Goal: Communication & Community: Answer question/provide support

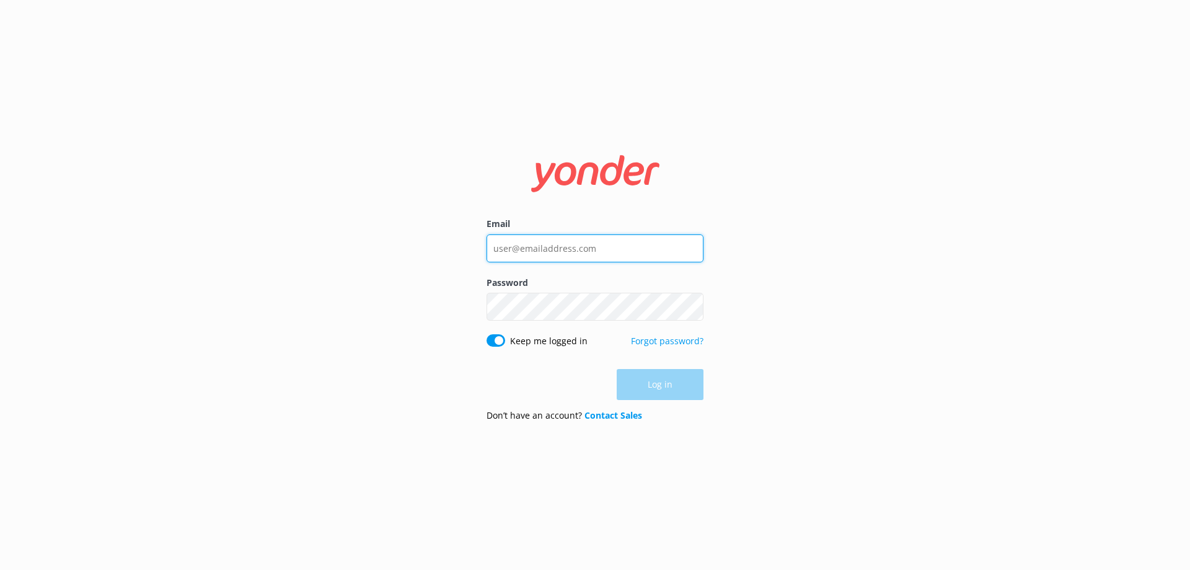
type input "[EMAIL_ADDRESS][DOMAIN_NAME]"
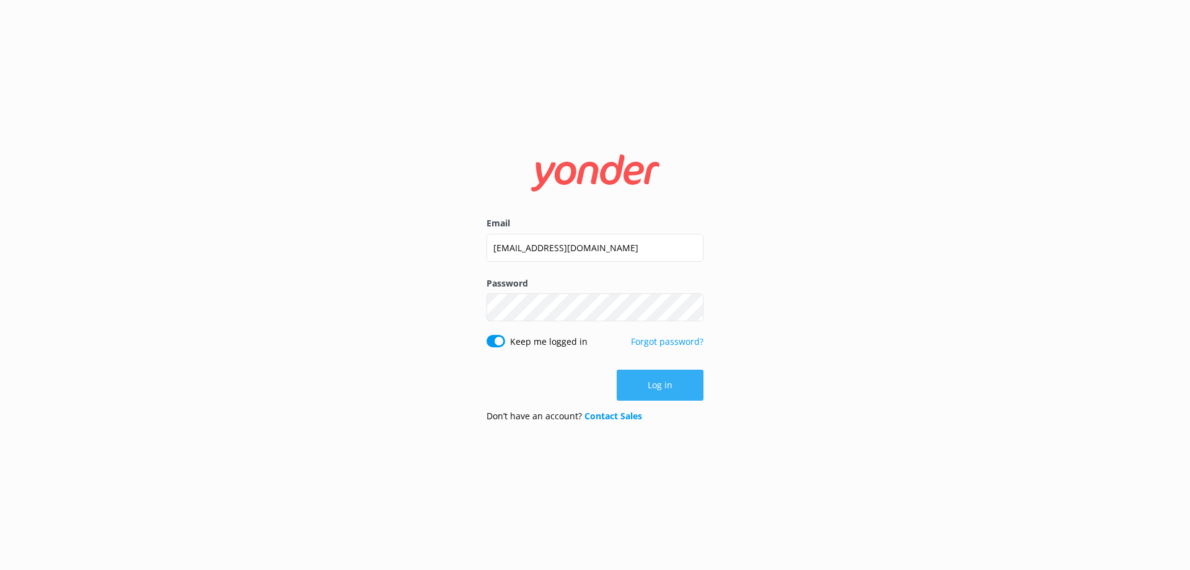
click at [620, 384] on div "Log in" at bounding box center [594, 384] width 217 height 31
click at [641, 384] on button "Log in" at bounding box center [660, 384] width 87 height 31
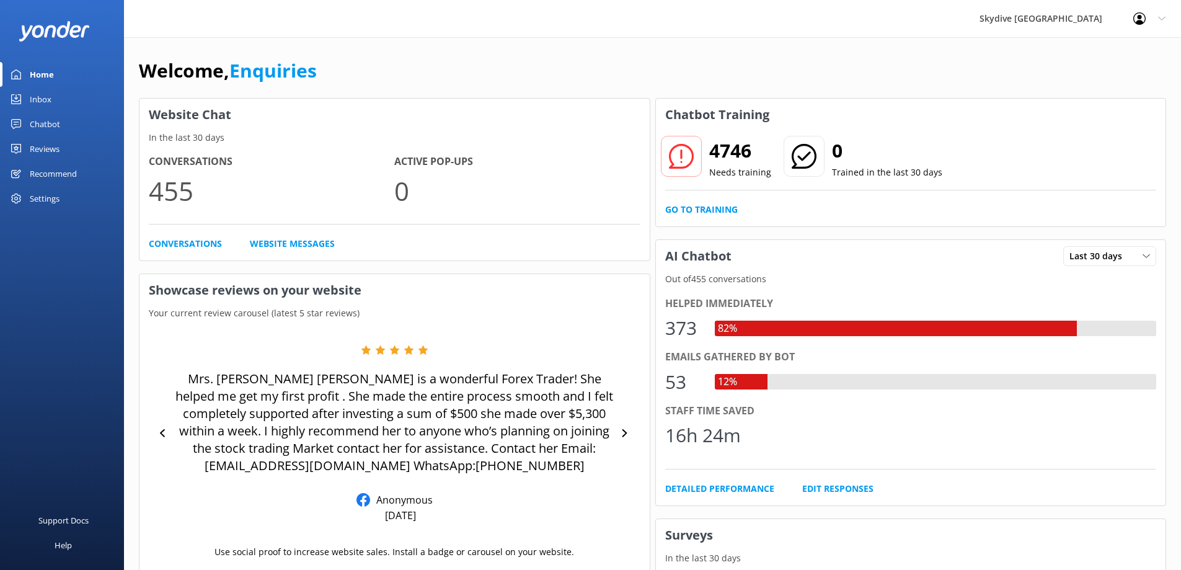
click at [56, 99] on link "Inbox" at bounding box center [62, 99] width 124 height 25
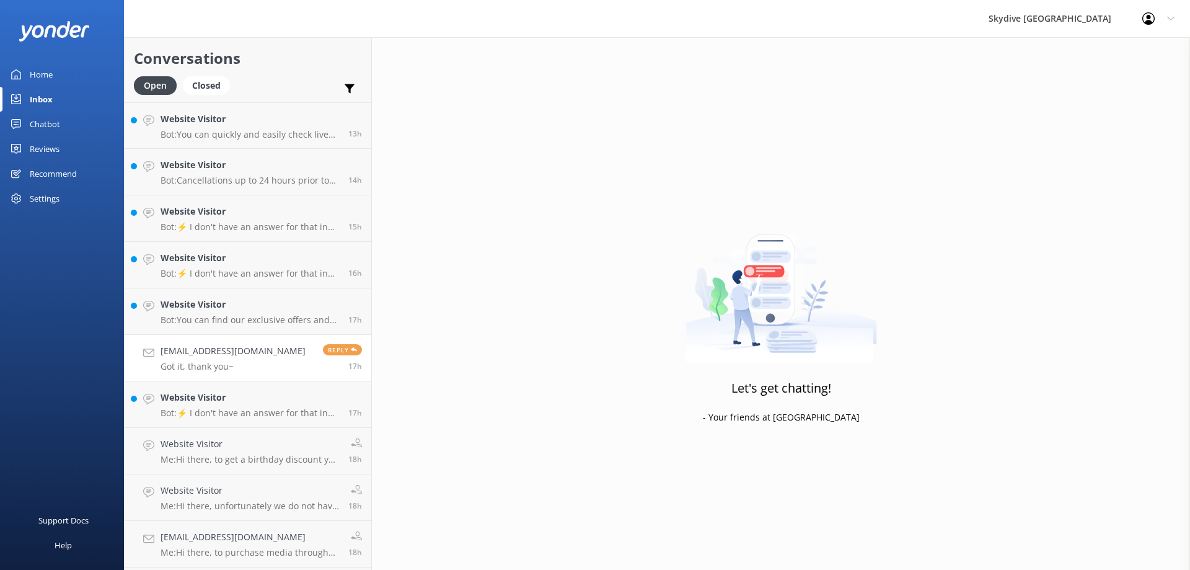
click at [221, 349] on h4 "[EMAIL_ADDRESS][DOMAIN_NAME]" at bounding box center [233, 351] width 145 height 14
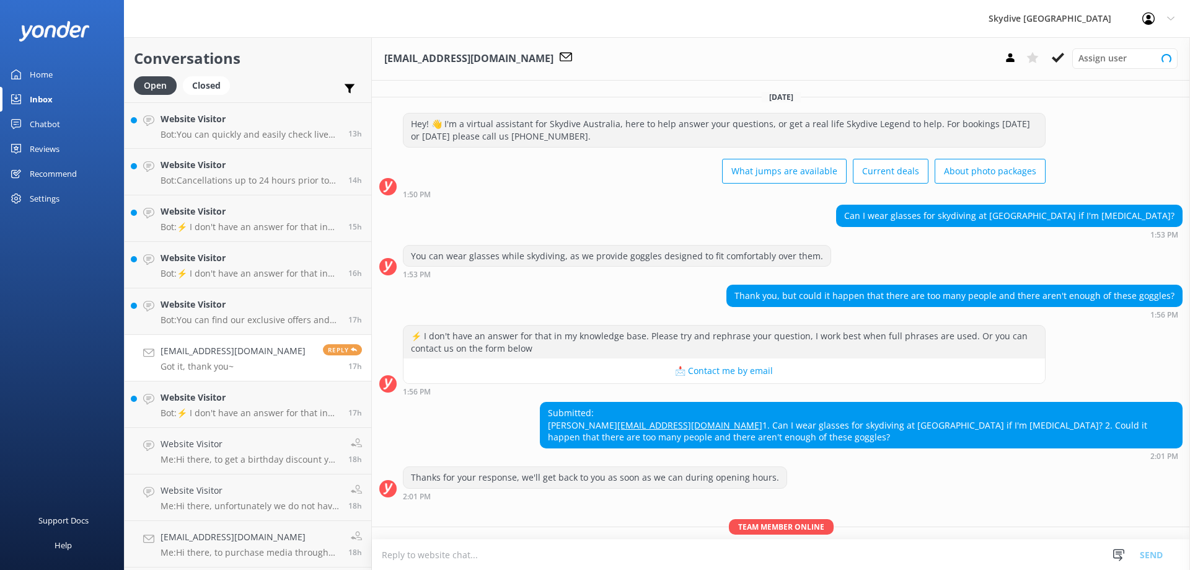
scroll to position [326, 0]
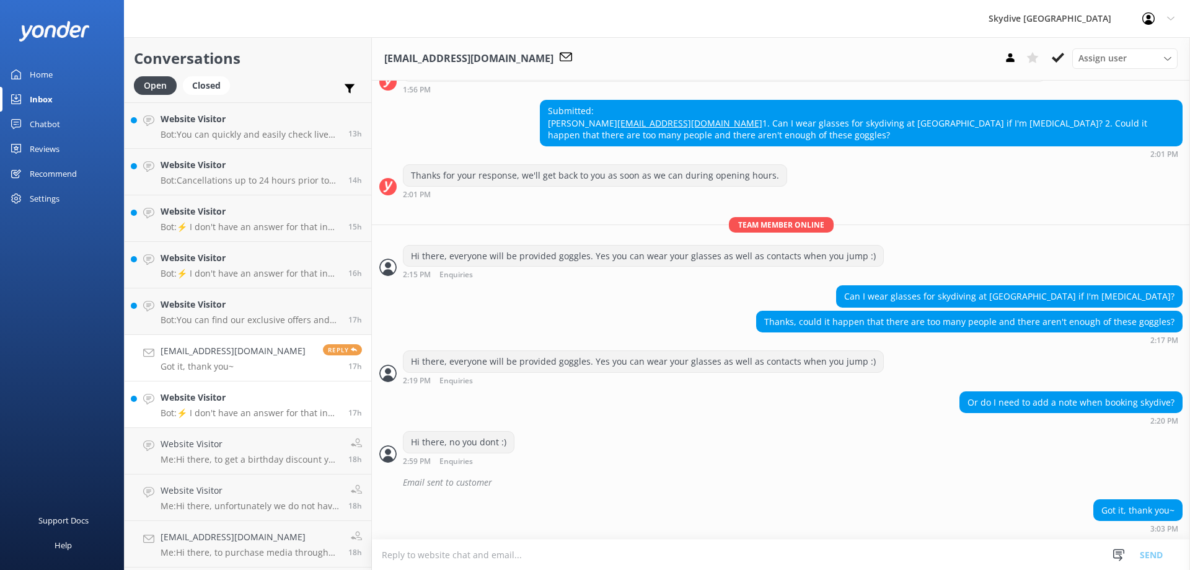
click at [246, 413] on p "Bot: ⚡ I don't have an answer for that in my knowledge base. Please try and rep…" at bounding box center [250, 412] width 178 height 11
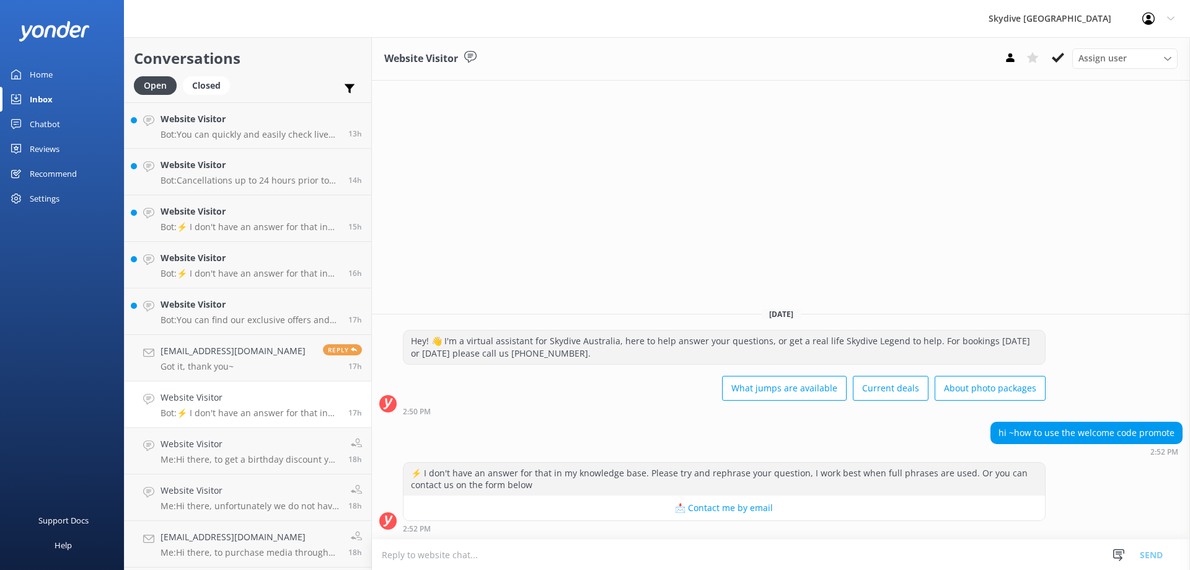
click at [735, 550] on textarea at bounding box center [781, 554] width 818 height 30
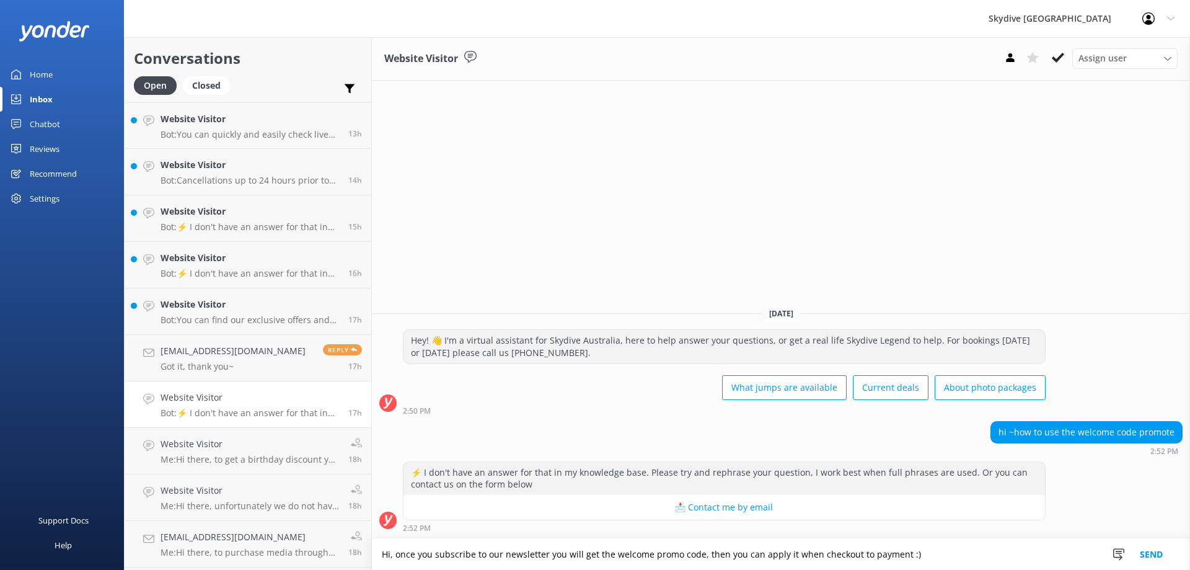
click at [391, 553] on textarea "Hi, once you subscribe to our newsletter you will get the welcome promo code, t…" at bounding box center [781, 554] width 818 height 31
type textarea "Hi there, once you subscribe to our newsletter you will get the welcome promo c…"
click at [1160, 555] on button "Send" at bounding box center [1151, 554] width 46 height 31
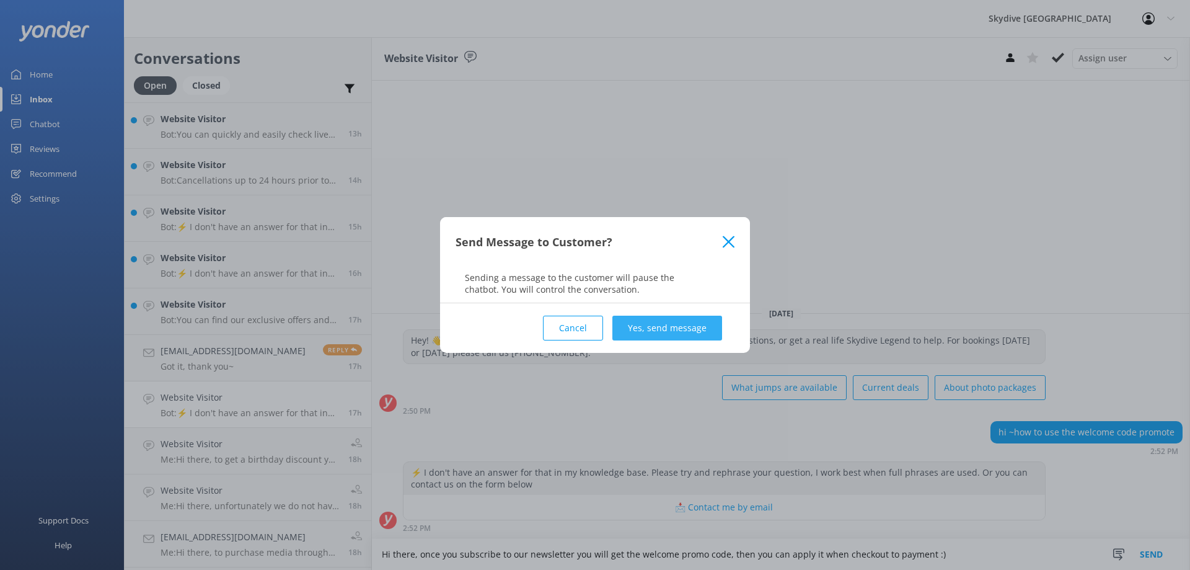
click at [695, 332] on button "Yes, send message" at bounding box center [667, 327] width 110 height 25
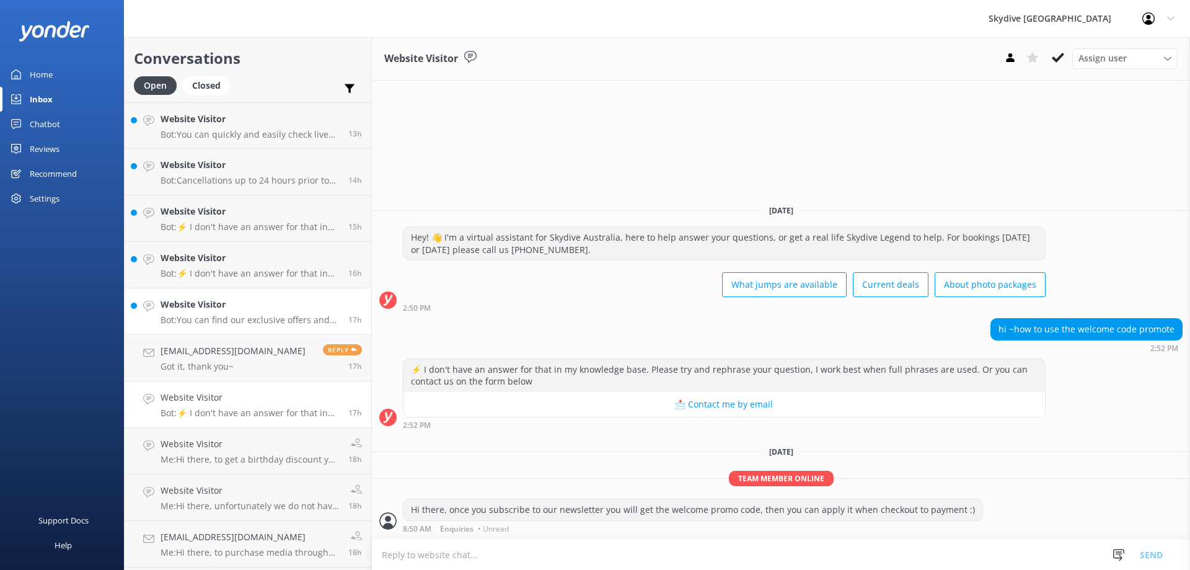
click at [213, 320] on p "Bot: You can find our exclusive offers and current deals by visiting our specia…" at bounding box center [250, 319] width 178 height 11
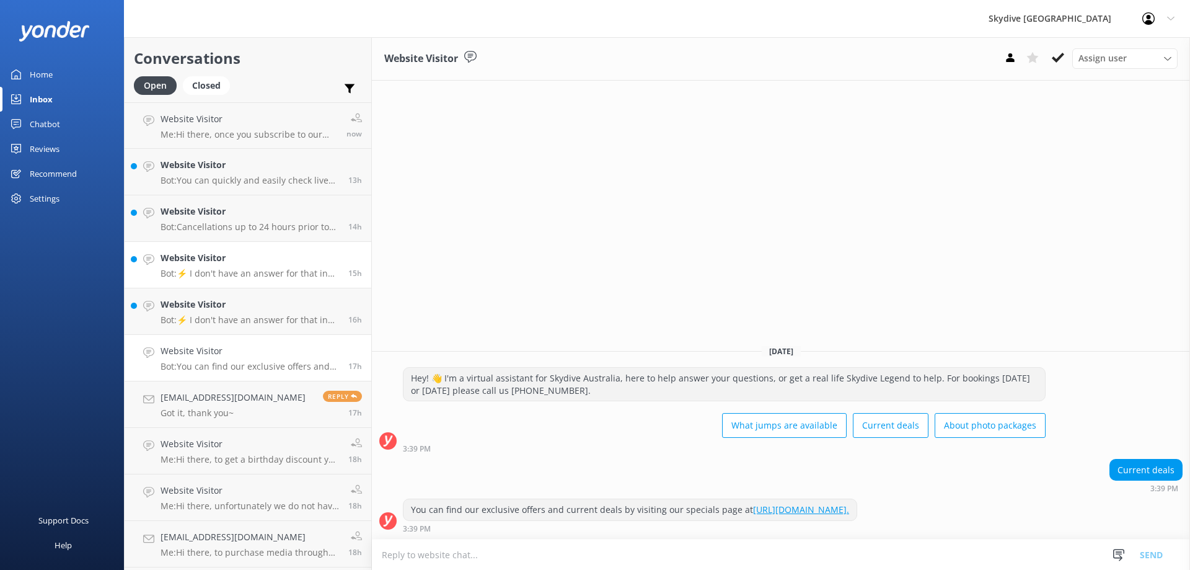
click at [242, 272] on p "Bot: ⚡ I don't have an answer for that in my knowledge base. Please try and rep…" at bounding box center [250, 273] width 178 height 11
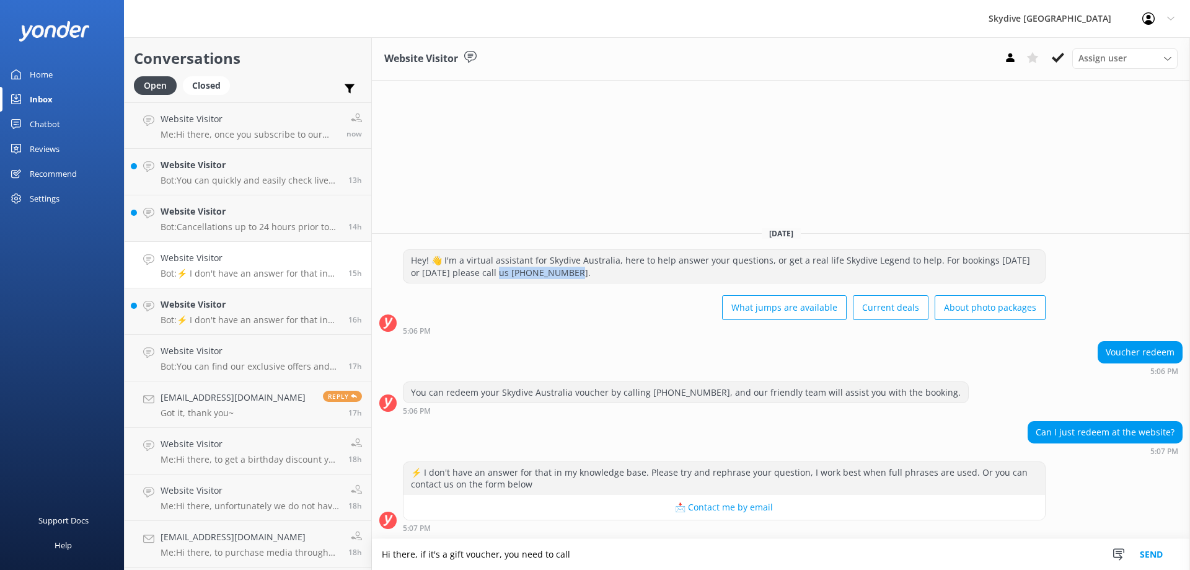
drag, startPoint x: 496, startPoint y: 275, endPoint x: 563, endPoint y: 275, distance: 67.6
click at [563, 275] on div "Hey! 👋 I'm a virtual assistant for Skydive Australia, here to help answer your …" at bounding box center [723, 266] width 641 height 33
click at [580, 555] on textarea "Hi there, if it's a gift voucher, you need to call" at bounding box center [781, 554] width 818 height 31
paste textarea "[PHONE_NUMBER]"
drag, startPoint x: 563, startPoint y: 552, endPoint x: 650, endPoint y: 558, distance: 87.6
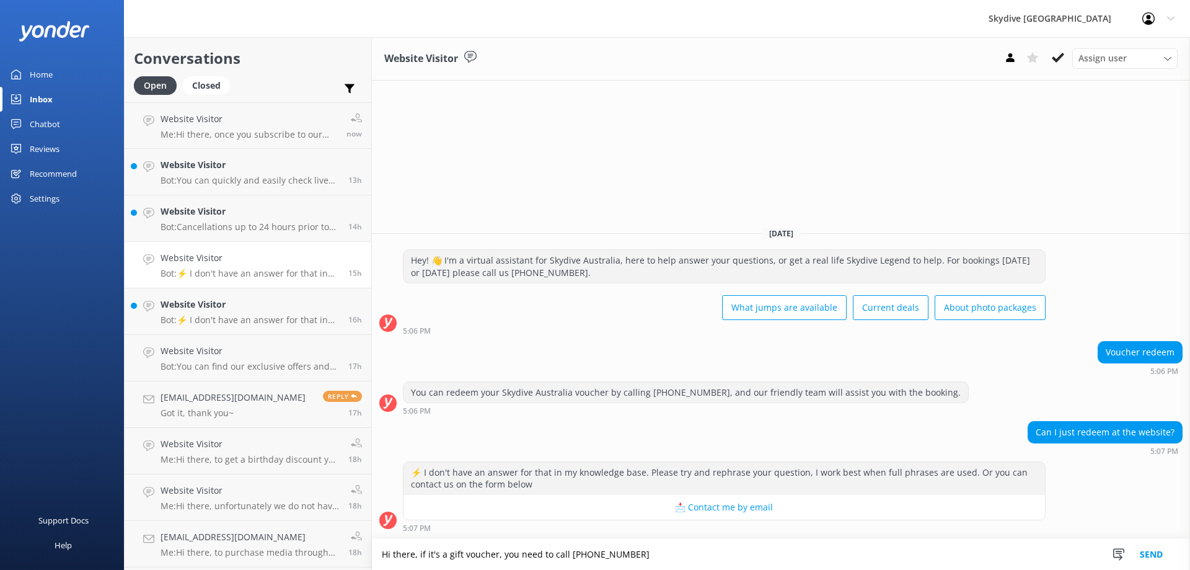
click at [650, 558] on textarea "Hi there, if it's a gift voucher, you need to call [PHONE_NUMBER]" at bounding box center [781, 554] width 818 height 31
drag, startPoint x: 498, startPoint y: 272, endPoint x: 573, endPoint y: 272, distance: 74.4
click at [573, 272] on div "Hey! 👋 I'm a virtual assistant for Skydive Australia, here to help answer your …" at bounding box center [723, 266] width 641 height 33
copy div "s 1300 663 634."
click at [581, 555] on textarea "Hi there, if it's a gift voucher, you need to call" at bounding box center [781, 554] width 818 height 31
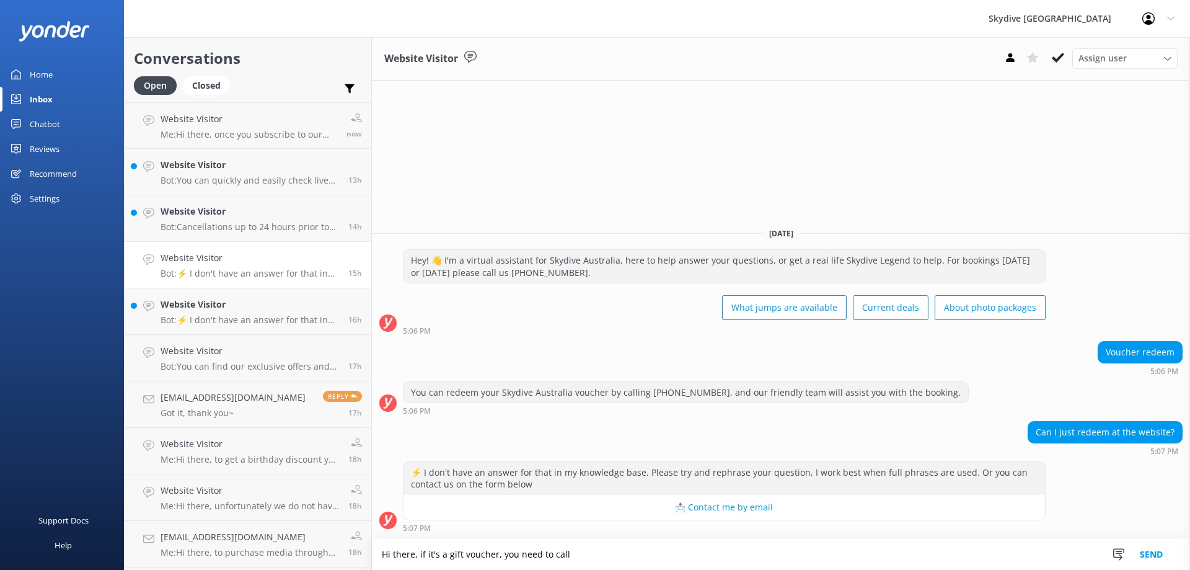
paste textarea "us 1300 663 634."
type textarea "Hi there, if it's a gift voucher, you need to call us [PHONE_NUMBER] or email u…"
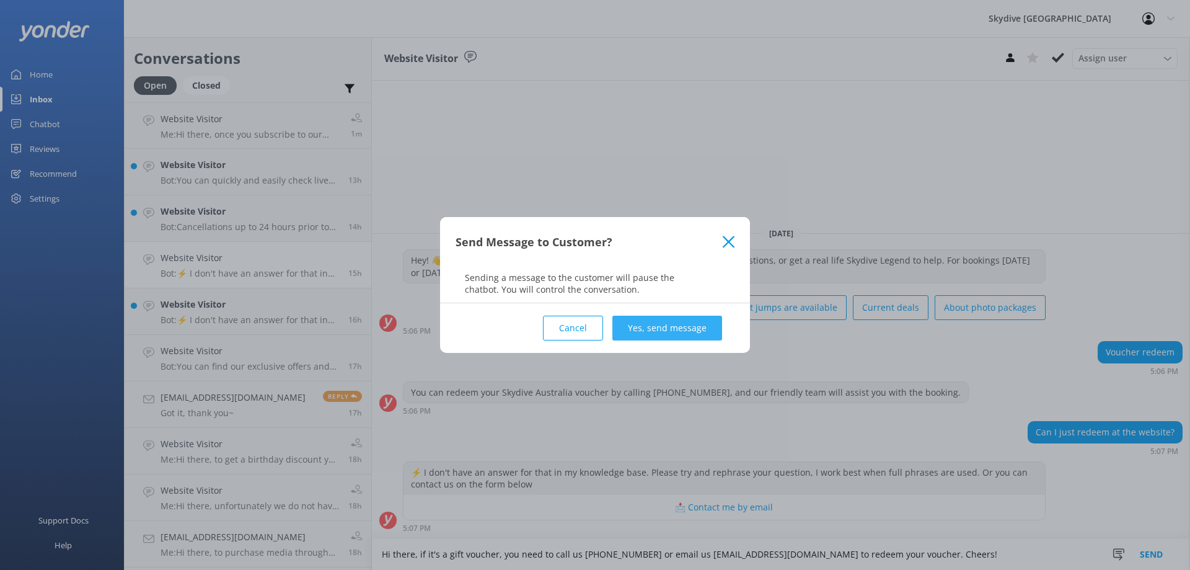
click at [677, 329] on button "Yes, send message" at bounding box center [667, 327] width 110 height 25
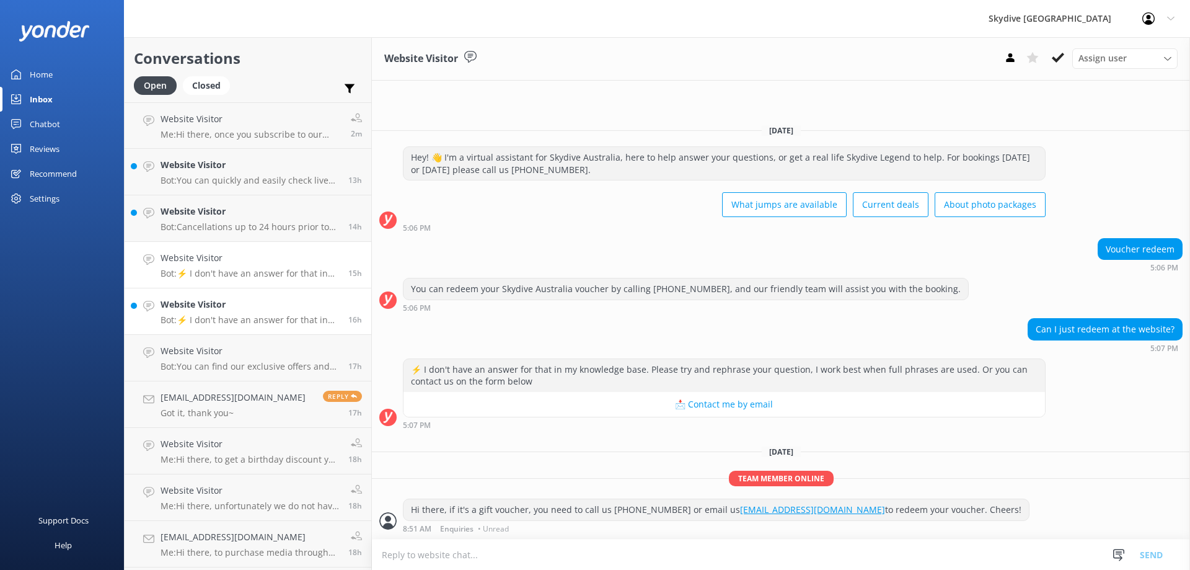
click at [240, 312] on div "Website Visitor Bot: ⚡ I don't have an answer for that in my knowledge base. Pl…" at bounding box center [250, 310] width 178 height 27
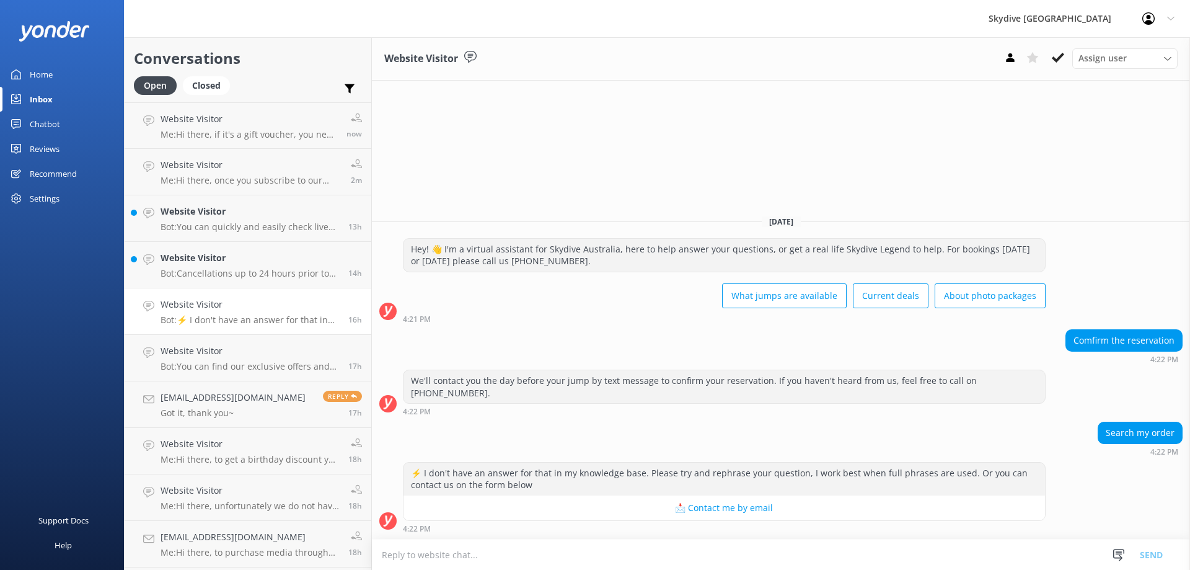
click at [608, 559] on textarea at bounding box center [781, 554] width 818 height 30
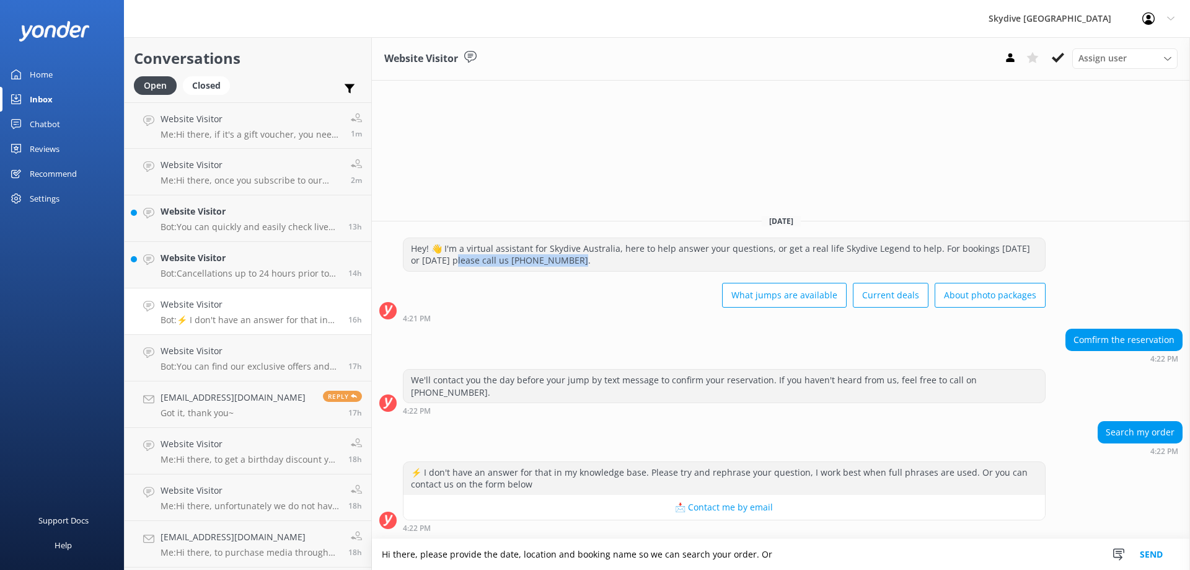
drag, startPoint x: 454, startPoint y: 270, endPoint x: 566, endPoint y: 275, distance: 112.3
click at [566, 271] on div "Hey! 👋 I'm a virtual assistant for Skydive Australia, here to help answer your …" at bounding box center [723, 254] width 641 height 33
copy div "lease call us [PHONE_NUMBER]."
click at [814, 551] on textarea "Hi there, please provide the date, location and booking name so we can search y…" at bounding box center [781, 554] width 818 height 31
paste textarea "please call us [PHONE_NUMBER]."
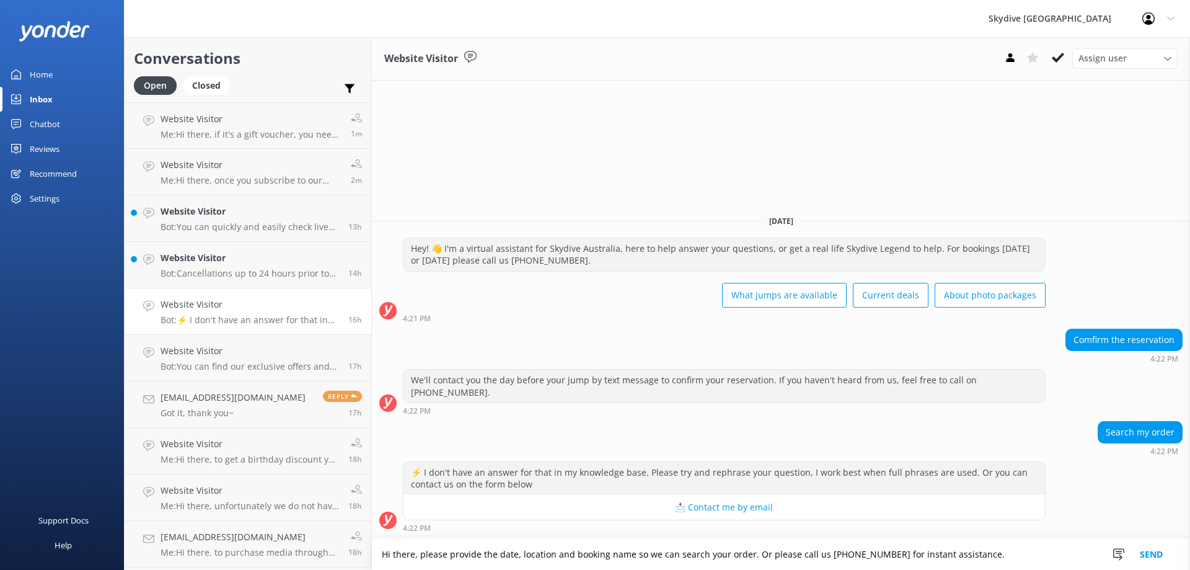
type textarea "Hi there, please provide the date, location and booking name so we can search y…"
click at [1142, 558] on button "Send" at bounding box center [1151, 554] width 46 height 31
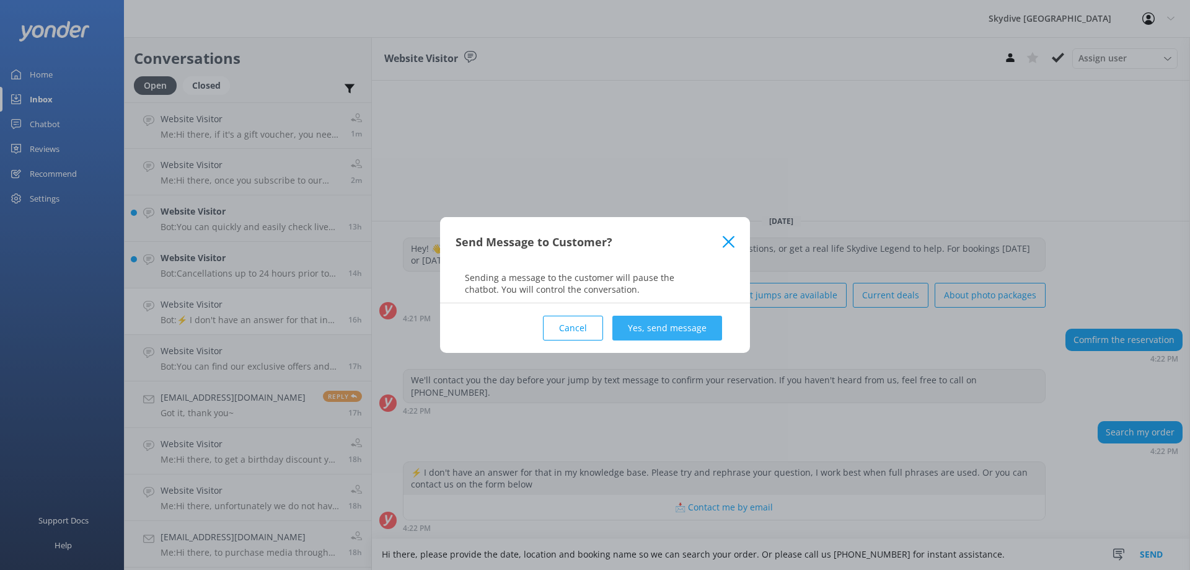
click at [653, 324] on button "Yes, send message" at bounding box center [667, 327] width 110 height 25
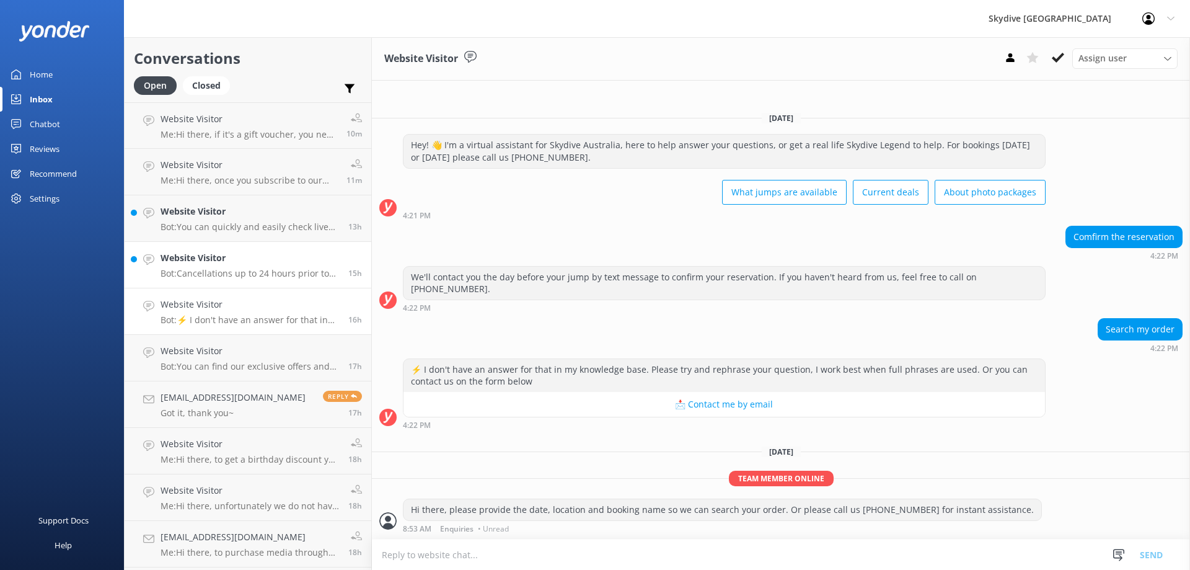
click at [244, 278] on p "Bot: Cancellations up to 24 hours prior to departure will incur no fee. However…" at bounding box center [250, 273] width 178 height 11
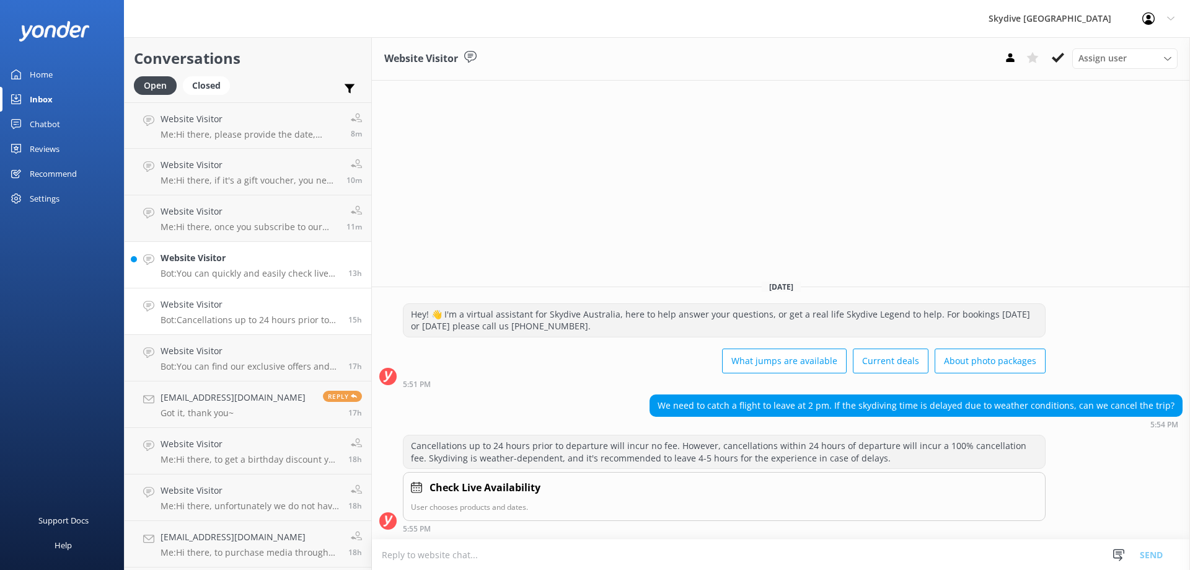
click at [198, 281] on link "Website Visitor Bot: You can quickly and easily check live availability for sky…" at bounding box center [248, 265] width 247 height 46
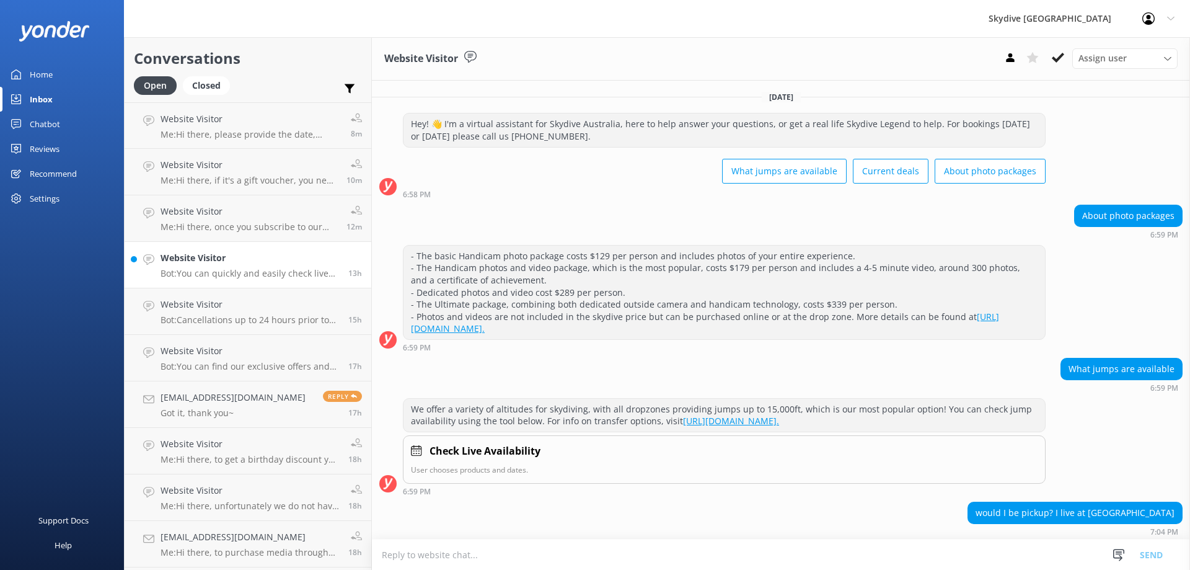
scroll to position [135, 0]
